Goal: Information Seeking & Learning: Learn about a topic

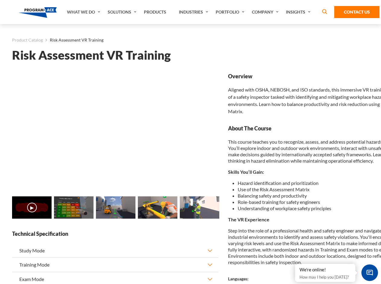
click at [123, 12] on link "Solutions" at bounding box center [123, 12] width 36 height 24
click at [0, 0] on div "AI & Computer Vision Solutions Computer Vision Quality Control AI tools for fas…" at bounding box center [0, 0] width 0 height 0
click at [0, 0] on div "AI & Computer Vision Solutions Virtual Training Solutions Virtual Tour Solution…" at bounding box center [0, 0] width 0 height 0
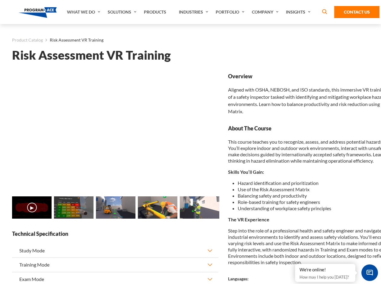
click at [0, 0] on div "AI & Computer Vision Solutions Virtual Training Solutions Virtual Tour Solution…" at bounding box center [0, 0] width 0 height 0
click at [0, 0] on div "AI & Computer Vision Solutions Computer Vision Quality Control AI tools for fas…" at bounding box center [0, 0] width 0 height 0
